Goal: Task Accomplishment & Management: Manage account settings

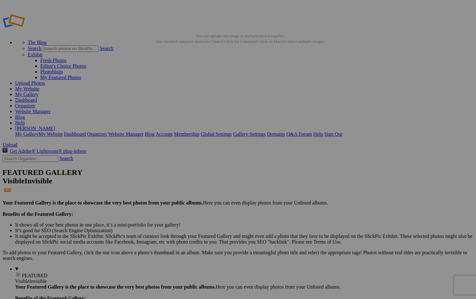
paste input "HIWASSEE WILDLIFE REFUGE,"
type input "HIWASSEE WILDLIFE REFUGE-GALLERY"
click at [182, 181] on span "Create" at bounding box center [175, 183] width 13 height 5
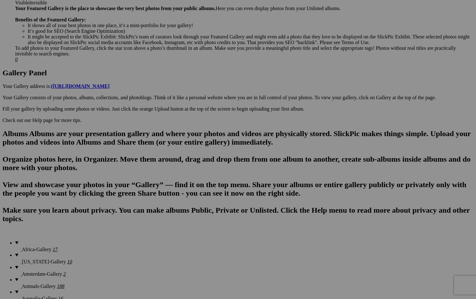
scroll to position [273, 0]
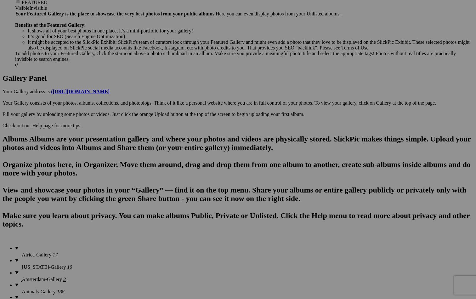
click at [191, 158] on input "HIWASSEE WILDLIFE REFUGE," at bounding box center [189, 161] width 69 height 7
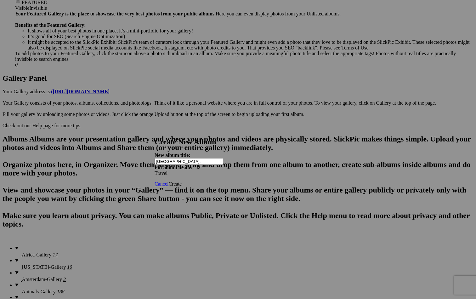
click at [203, 158] on input "Hiwassie WILDLIFE REFUGE," at bounding box center [189, 161] width 69 height 7
click at [216, 158] on input "Hiwassie Wildlife REFUGE," at bounding box center [189, 161] width 69 height 7
click at [236, 181] on div "Cancel Create" at bounding box center [238, 184] width 167 height 6
click at [186, 158] on input "Hiwassie Wildlife Refuge, Tennessee" at bounding box center [189, 161] width 69 height 7
type input "Hiwassee Wildlife Refuge, Tennessee"
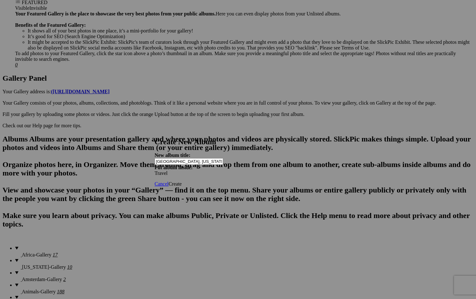
click at [182, 181] on span "Create" at bounding box center [175, 183] width 13 height 5
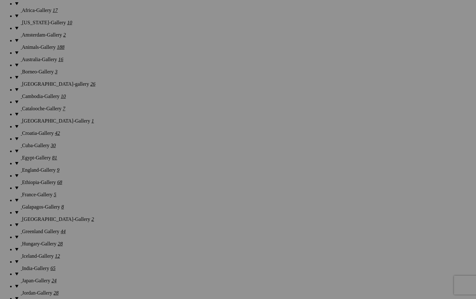
scroll to position [517, 0]
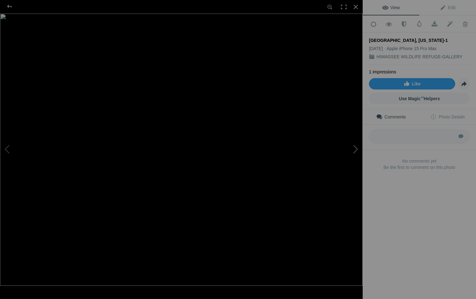
click at [357, 147] on button at bounding box center [339, 150] width 47 height 108
click at [8, 148] on button at bounding box center [23, 150] width 47 height 108
click at [356, 144] on button at bounding box center [339, 150] width 47 height 108
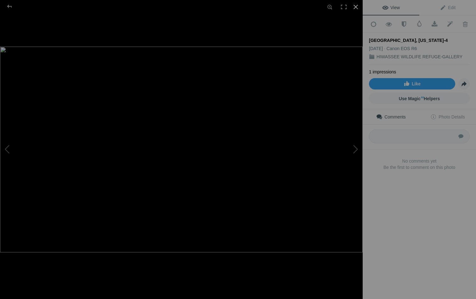
click at [356, 3] on div at bounding box center [356, 7] width 14 height 14
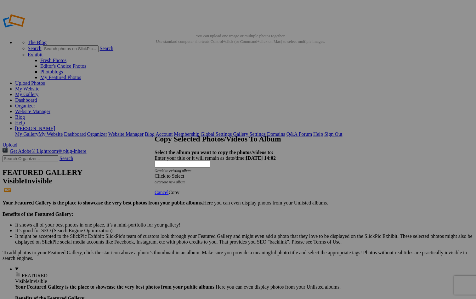
click at [216, 173] on div "Click to Select" at bounding box center [238, 176] width 167 height 6
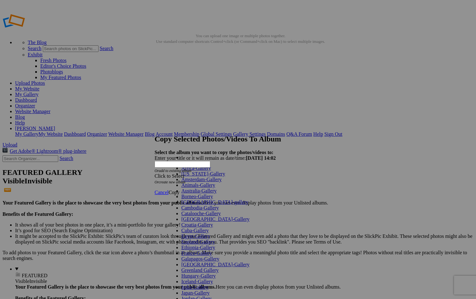
scroll to position [286, 0]
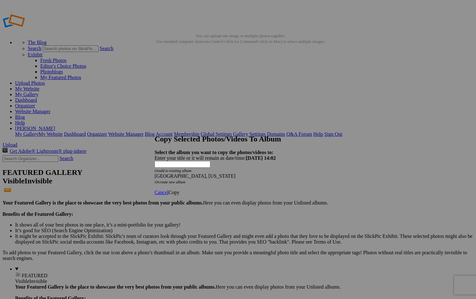
click at [180, 190] on span "Copy" at bounding box center [174, 192] width 11 height 5
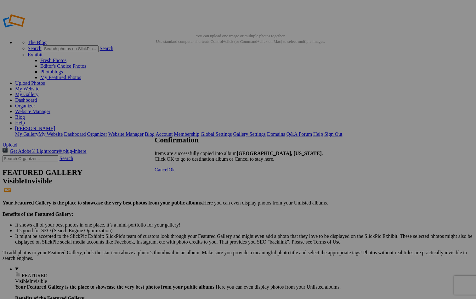
click at [169, 172] on link "Cancel" at bounding box center [162, 169] width 14 height 5
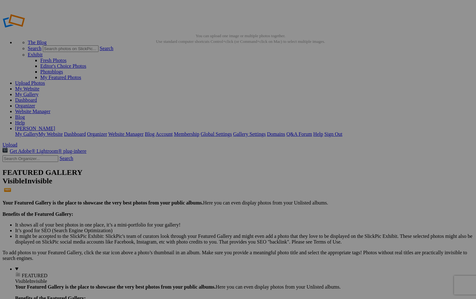
click at [55, 126] on link "[PERSON_NAME]" at bounding box center [35, 128] width 40 height 5
click at [232, 131] on link "Global Settings" at bounding box center [216, 133] width 31 height 5
